Goal: Find specific page/section: Find specific page/section

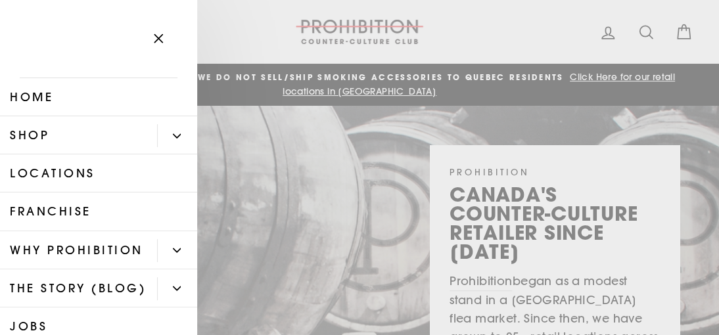
click at [173, 134] on icon "Primary" at bounding box center [177, 136] width 8 height 8
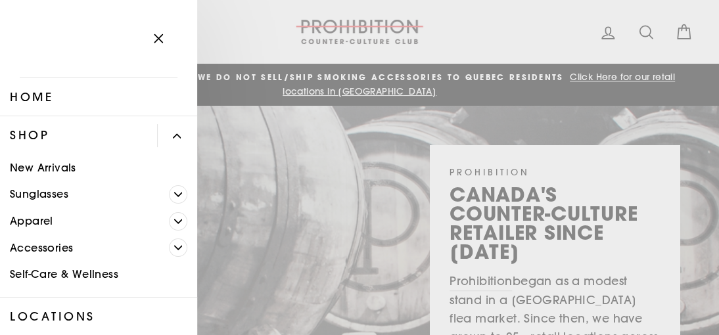
click at [16, 248] on link "Accessories" at bounding box center [84, 248] width 169 height 27
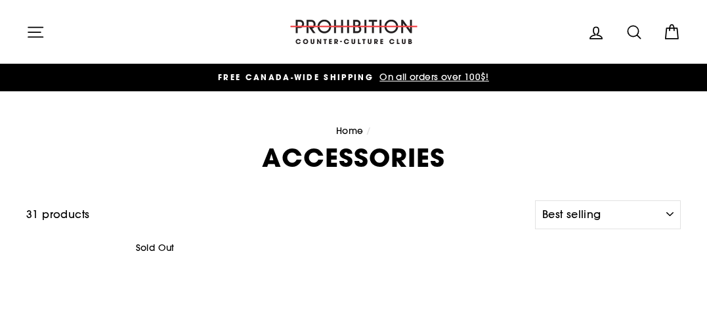
select select "best-selling"
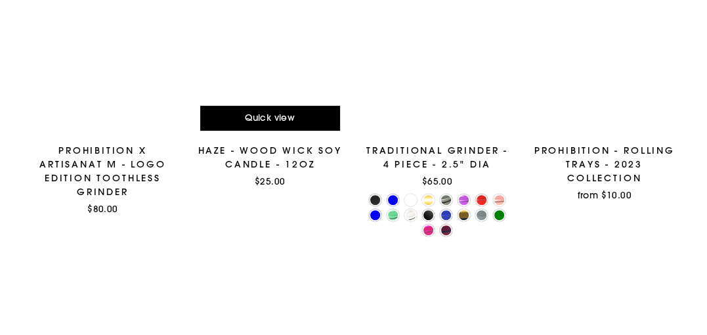
scroll to position [242, 0]
